Goal: Information Seeking & Learning: Learn about a topic

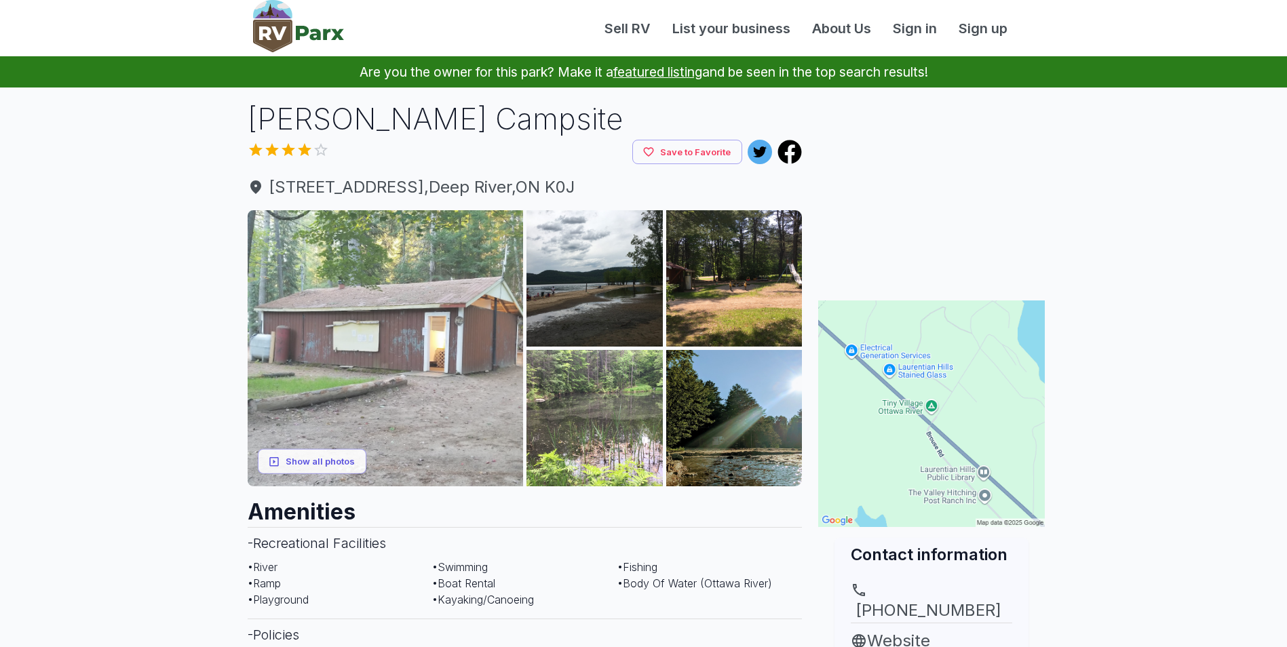
click at [349, 352] on img at bounding box center [386, 348] width 276 height 276
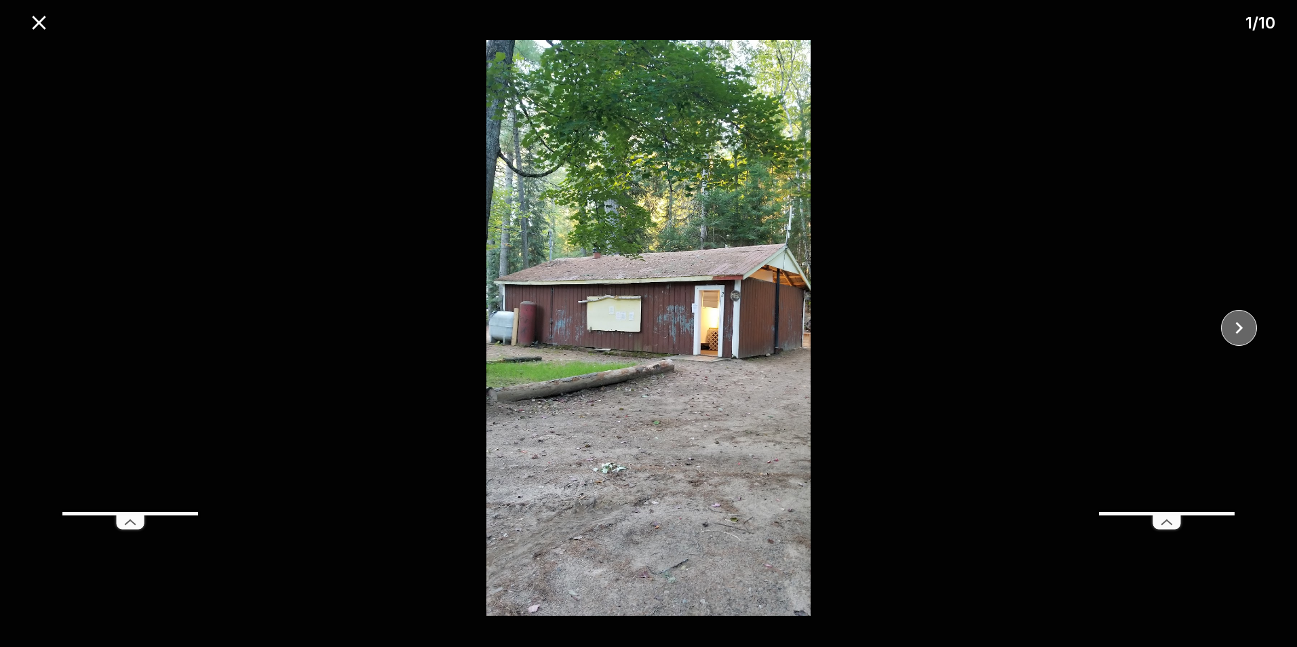
click at [1243, 326] on icon "close" at bounding box center [1239, 328] width 24 height 24
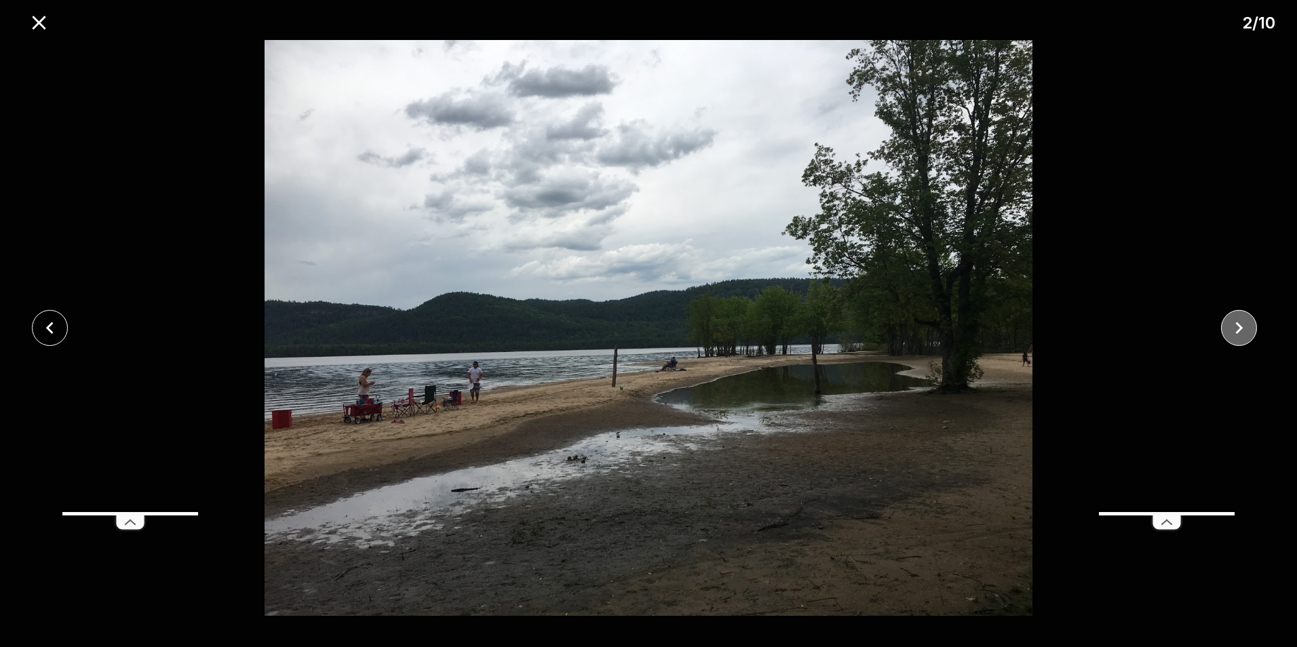
click at [1243, 326] on icon "close" at bounding box center [1239, 328] width 24 height 24
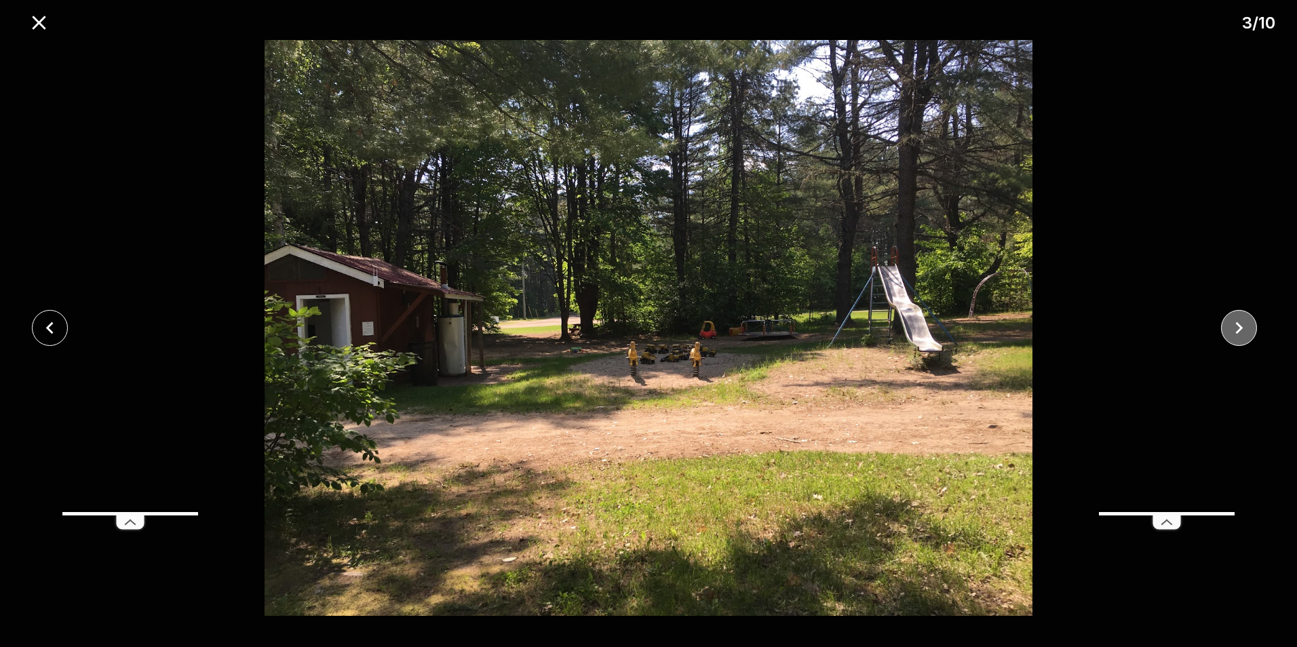
click at [1243, 326] on icon "close" at bounding box center [1239, 328] width 24 height 24
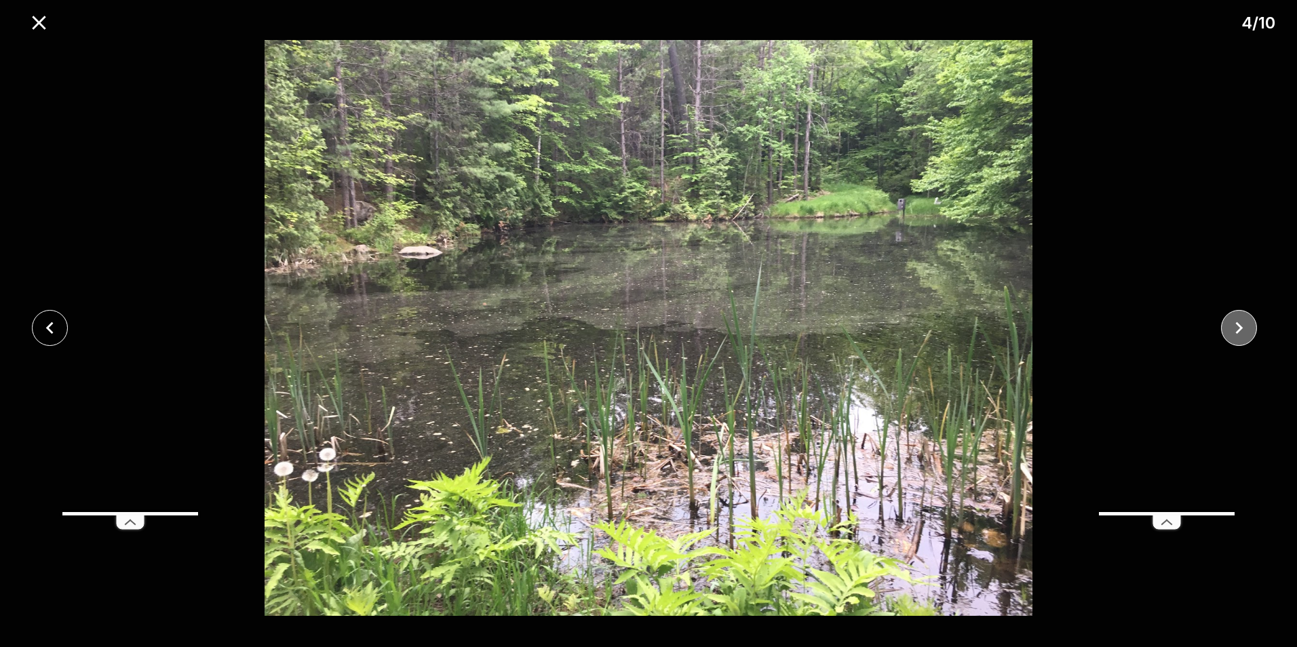
click at [1243, 326] on icon "close" at bounding box center [1239, 328] width 24 height 24
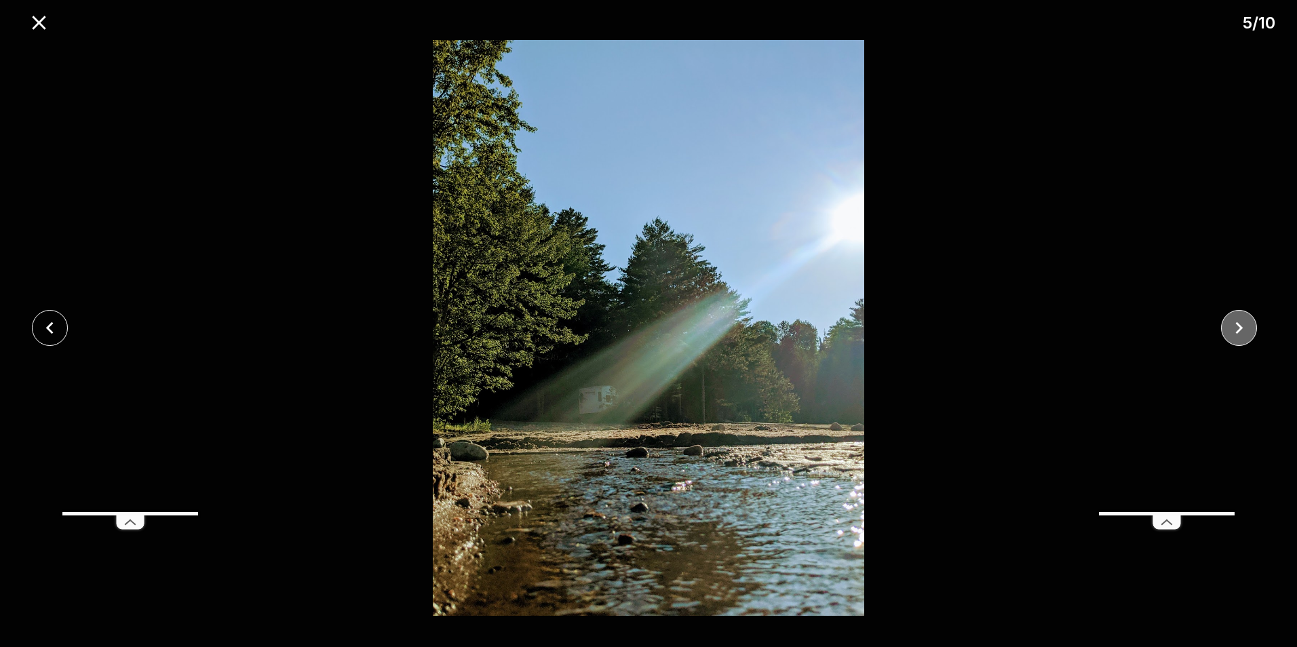
click at [1243, 326] on icon "close" at bounding box center [1239, 328] width 24 height 24
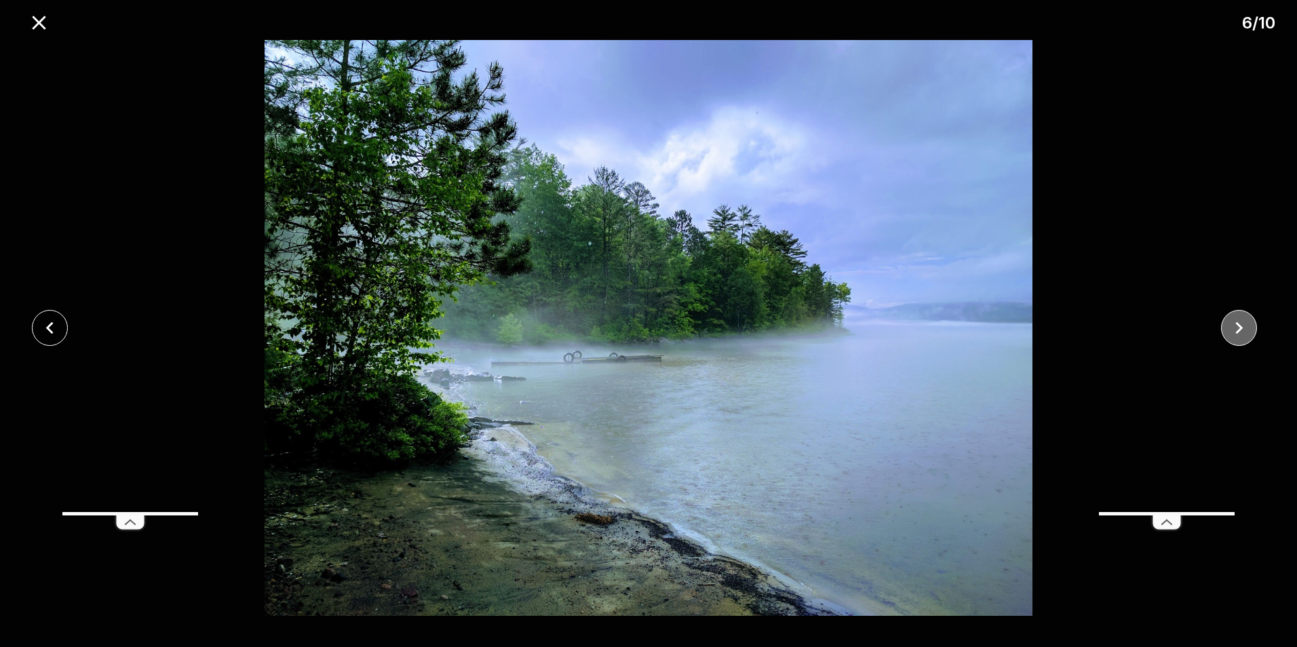
click at [1243, 326] on icon "close" at bounding box center [1239, 328] width 24 height 24
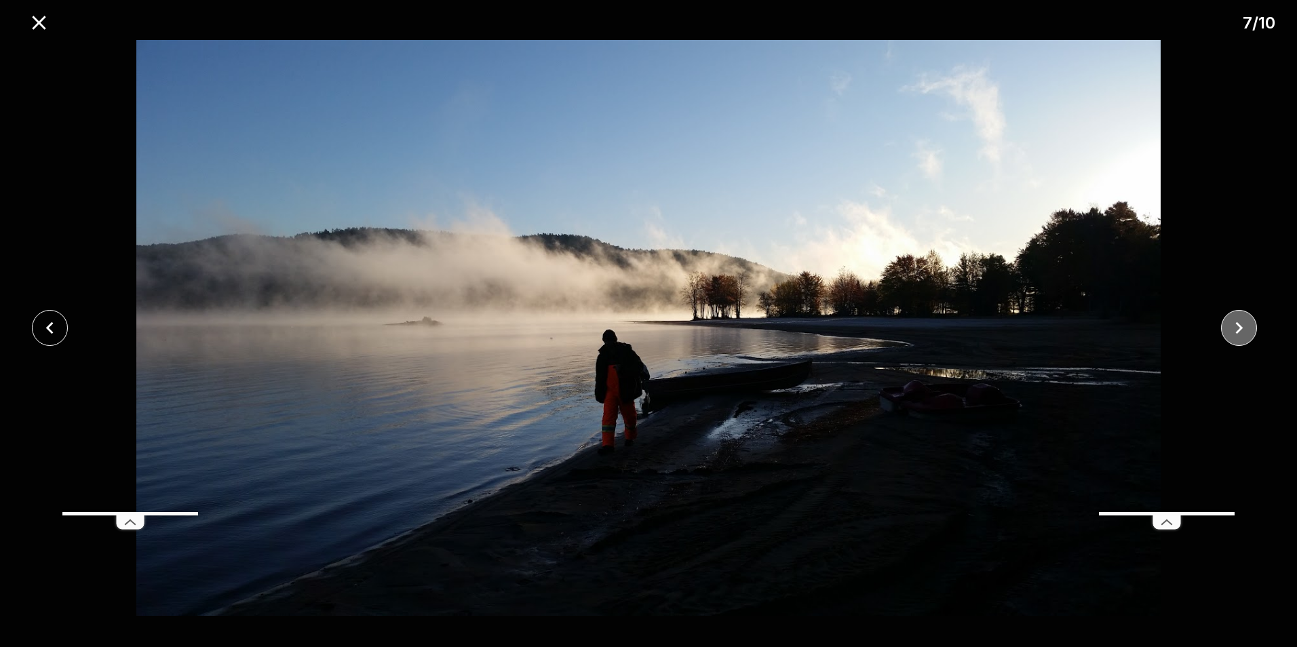
click at [1243, 326] on icon "close" at bounding box center [1239, 328] width 24 height 24
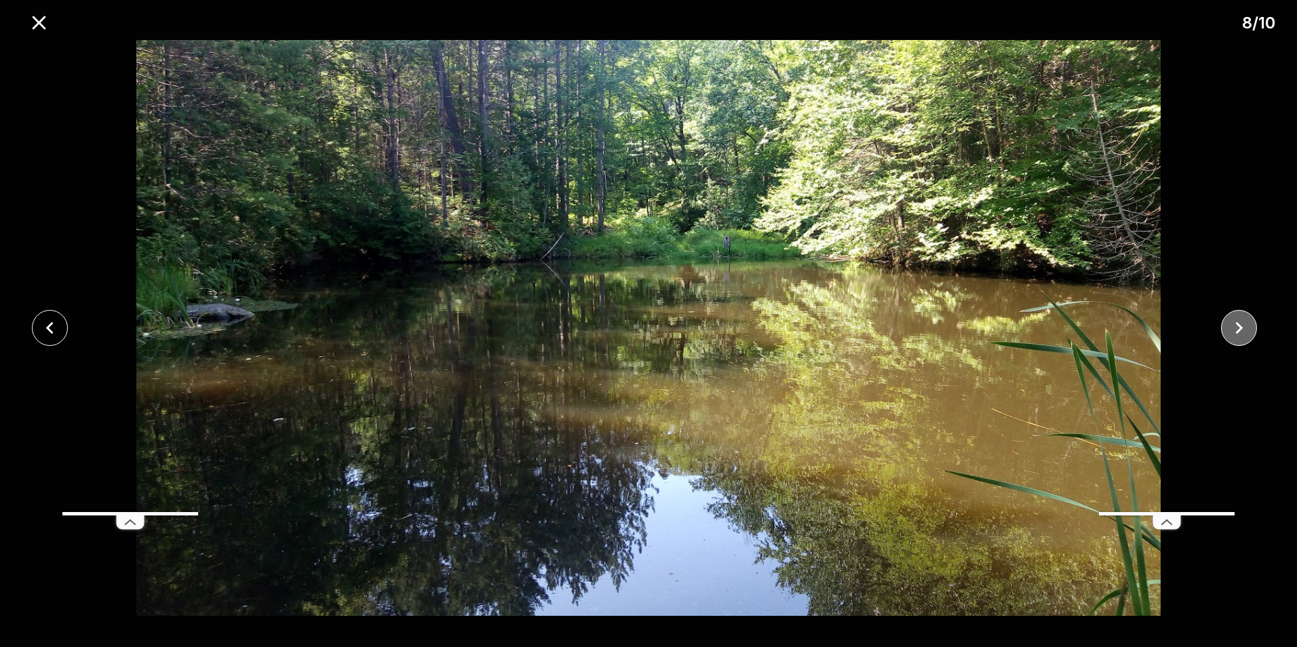
click at [1243, 326] on icon "close" at bounding box center [1239, 328] width 24 height 24
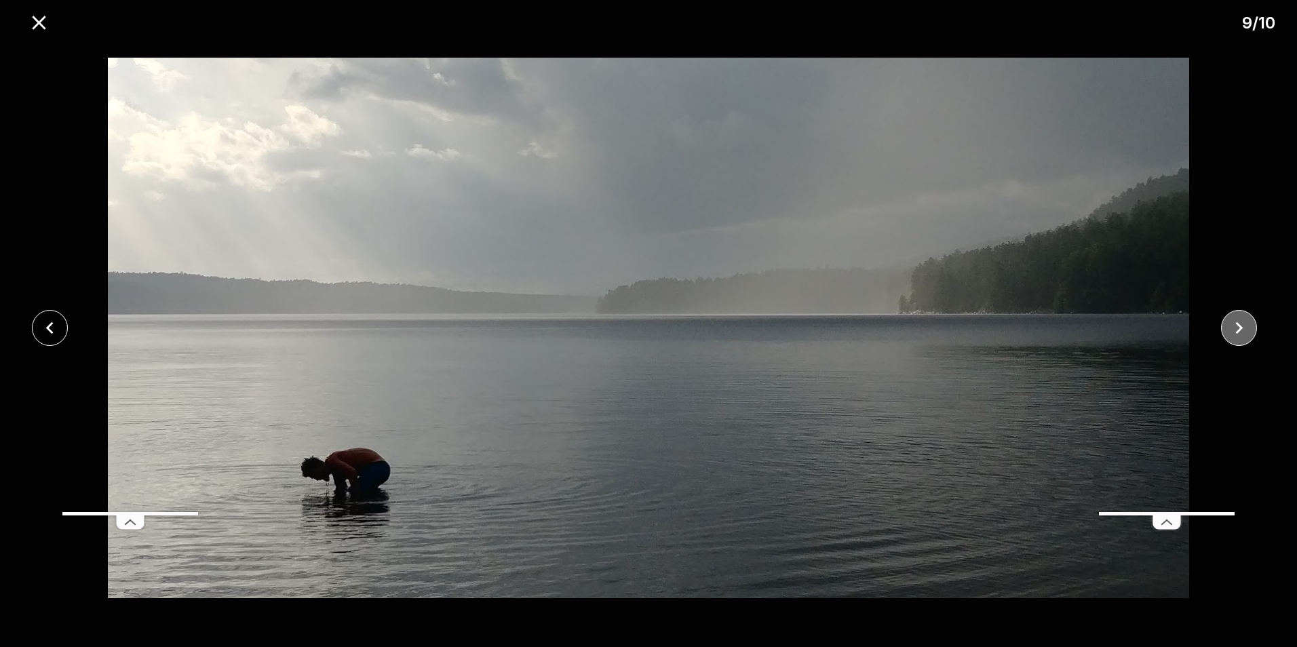
click at [1243, 326] on icon "close" at bounding box center [1239, 328] width 24 height 24
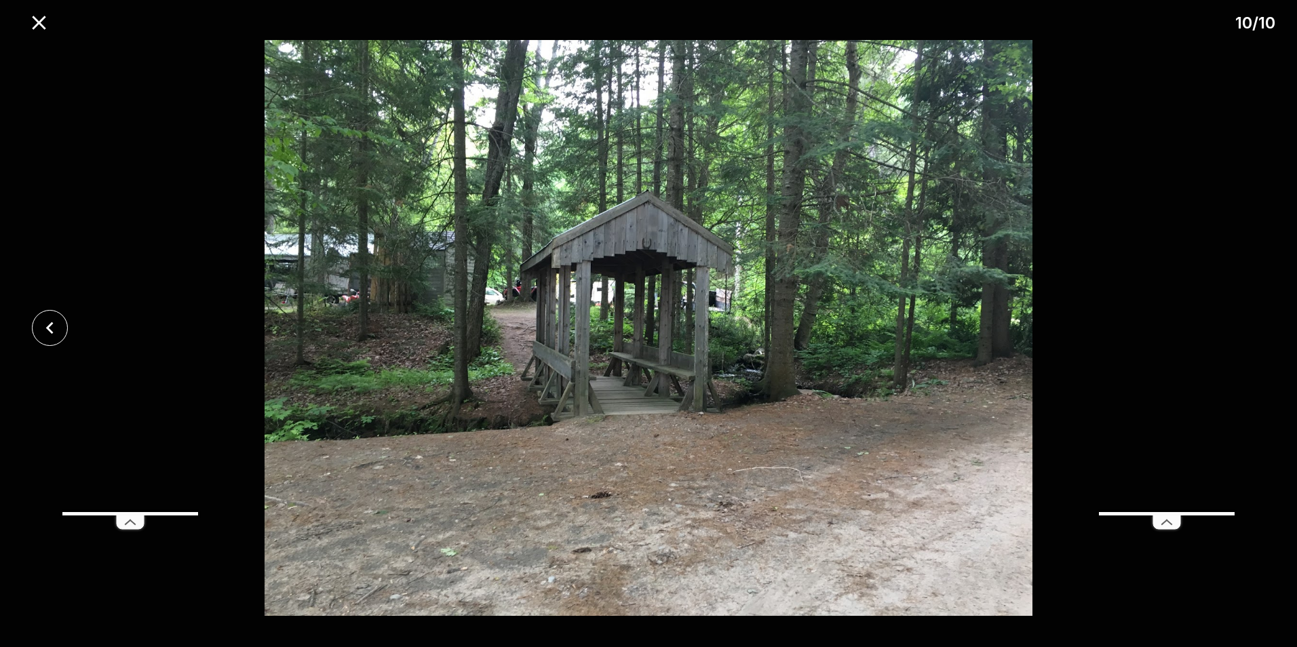
click at [1243, 326] on div at bounding box center [648, 328] width 1297 height 576
click at [44, 23] on icon "close" at bounding box center [39, 23] width 24 height 24
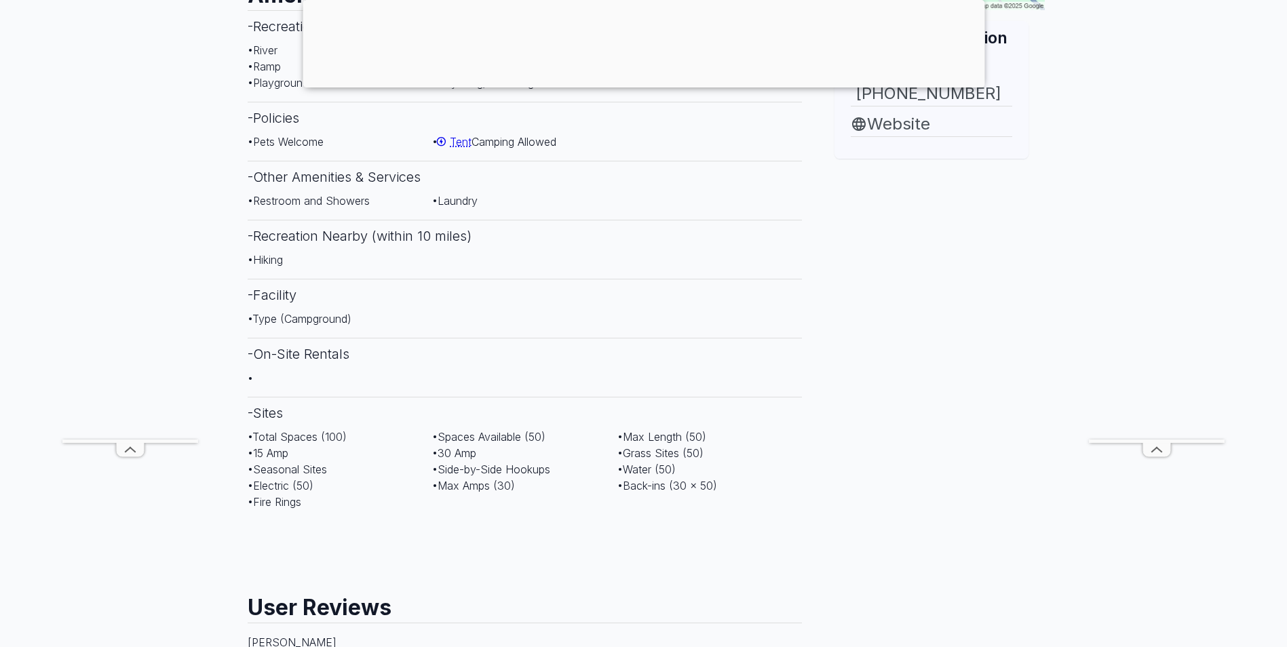
scroll to position [543, 0]
